Goal: Check status: Check status

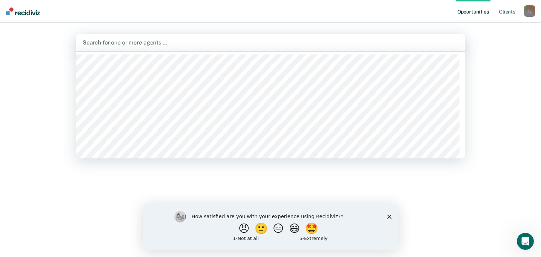
click at [109, 45] on div at bounding box center [271, 42] width 376 height 8
type input "a"
type input "doro"
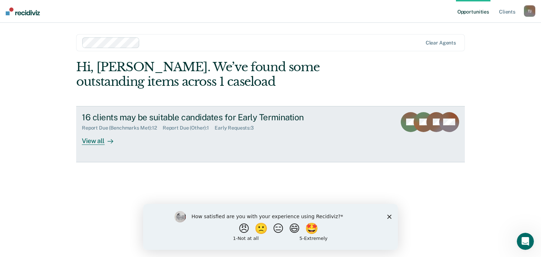
click at [99, 141] on div "View all" at bounding box center [102, 138] width 40 height 14
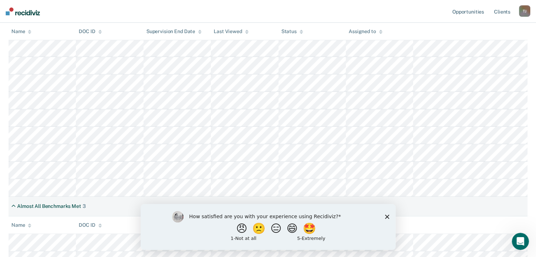
scroll to position [195, 0]
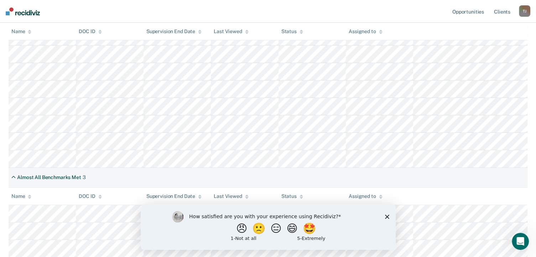
click at [388, 216] on icon "Close survey" at bounding box center [387, 216] width 4 height 4
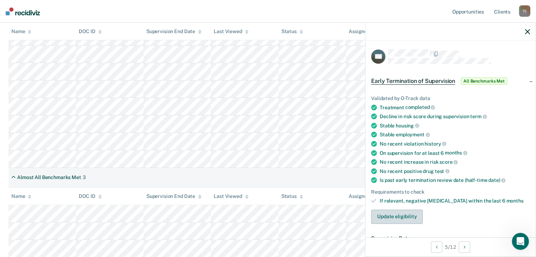
click at [389, 213] on button "Update eligibility" at bounding box center [397, 217] width 52 height 14
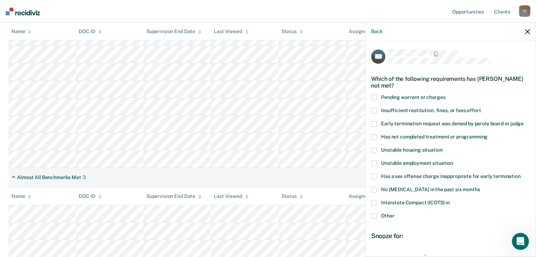
click at [375, 215] on span at bounding box center [374, 216] width 6 height 6
click at [394, 213] on input "Other" at bounding box center [394, 213] width 0 height 0
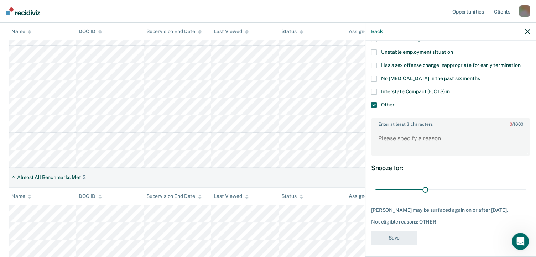
scroll to position [113, 0]
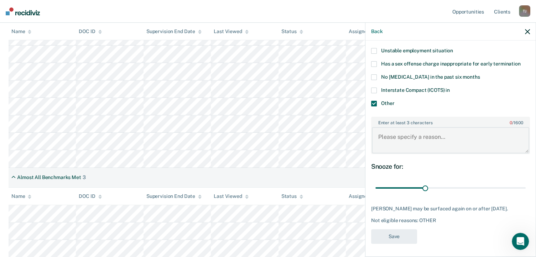
click at [435, 146] on textarea "Enter at least 3 characters 0 / 1600" at bounding box center [450, 140] width 157 height 26
drag, startPoint x: 425, startPoint y: 188, endPoint x: 321, endPoint y: 200, distance: 104.7
type input "1"
click at [375, 194] on input "range" at bounding box center [450, 188] width 150 height 12
click at [527, 32] on icon "button" at bounding box center [527, 31] width 5 height 5
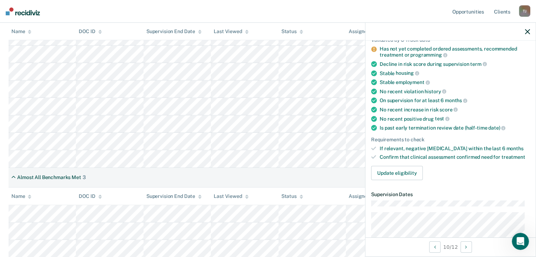
scroll to position [61, 0]
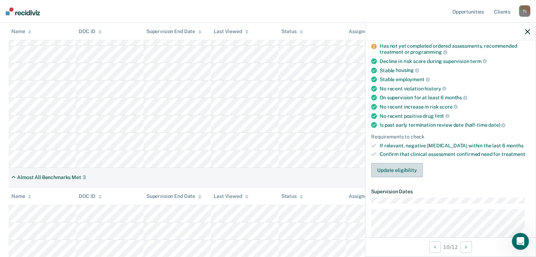
click at [389, 171] on button "Update eligibility" at bounding box center [397, 170] width 52 height 14
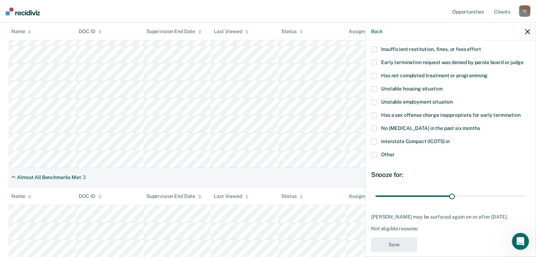
click at [387, 153] on span "Other" at bounding box center [387, 155] width 13 height 6
click at [394, 152] on input "Other" at bounding box center [394, 152] width 0 height 0
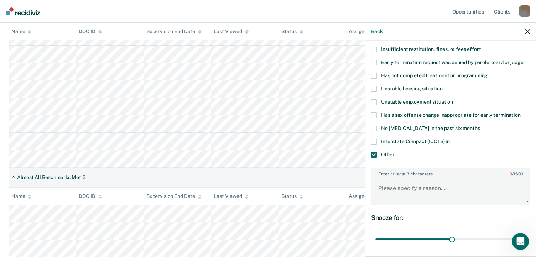
click at [397, 142] on span "Interstate Compact (ICOTS) in" at bounding box center [415, 142] width 69 height 6
click at [450, 139] on input "Interstate Compact (ICOTS) in" at bounding box center [450, 139] width 0 height 0
click at [373, 154] on span at bounding box center [374, 155] width 6 height 6
click at [394, 152] on input "Other" at bounding box center [394, 152] width 0 height 0
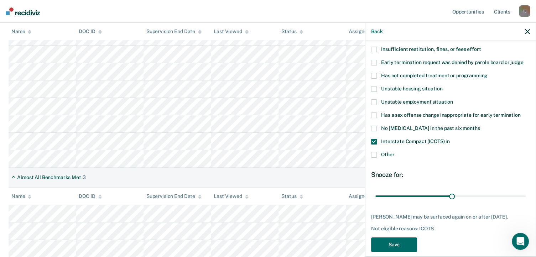
click at [310, 171] on div "Almost All Benchmarks Met 3" at bounding box center [268, 178] width 519 height 20
drag, startPoint x: 449, startPoint y: 194, endPoint x: 544, endPoint y: 225, distance: 99.7
type input "58"
click at [526, 203] on input "range" at bounding box center [450, 196] width 150 height 12
click at [306, 173] on div "Almost All Benchmarks Met 3" at bounding box center [268, 178] width 519 height 20
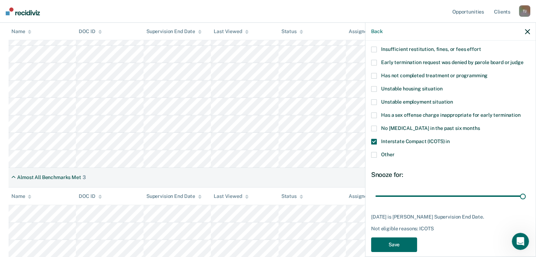
click at [527, 32] on icon "button" at bounding box center [527, 31] width 5 height 5
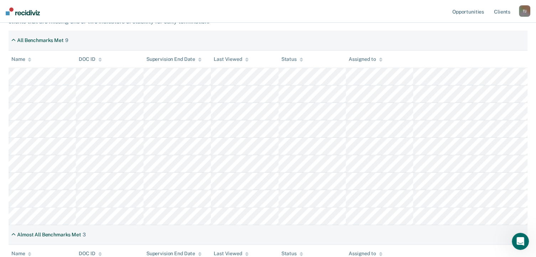
scroll to position [136, 0]
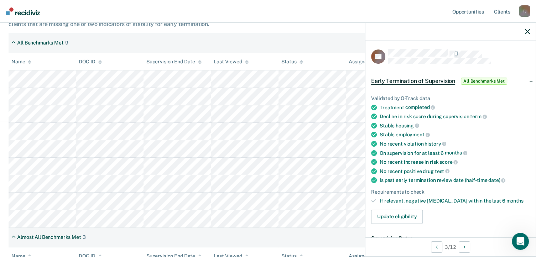
click at [290, 45] on div "All Benchmarks Met 9" at bounding box center [268, 43] width 519 height 20
click at [289, 47] on div "All Benchmarks Met 9" at bounding box center [268, 43] width 519 height 20
click at [523, 32] on div at bounding box center [450, 32] width 170 height 18
click at [529, 32] on icon "button" at bounding box center [527, 31] width 5 height 5
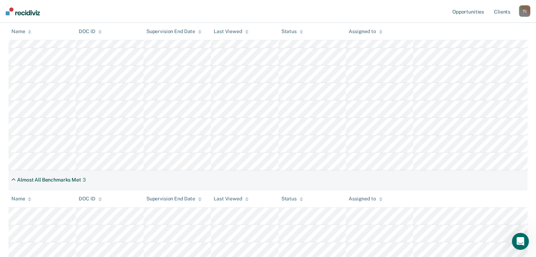
scroll to position [195, 0]
